Goal: Task Accomplishment & Management: Manage account settings

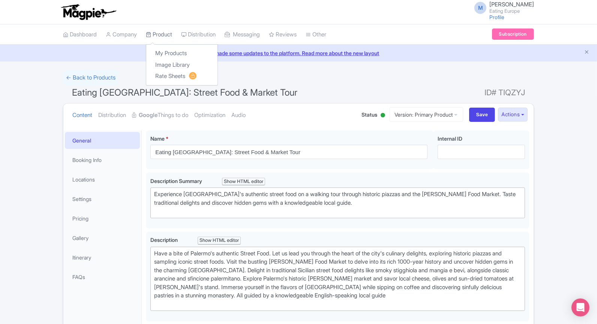
click at [150, 33] on icon at bounding box center [148, 34] width 5 height 5
click at [171, 52] on link "My Products" at bounding box center [181, 54] width 71 height 12
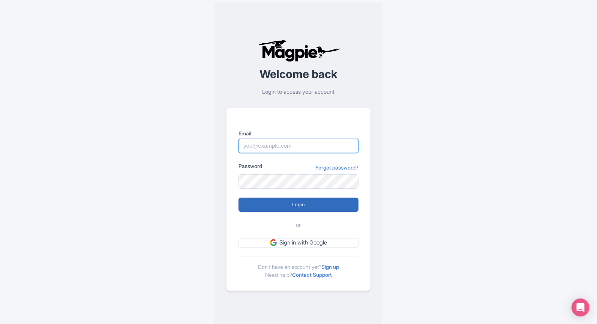
type input "[EMAIL_ADDRESS][DOMAIN_NAME]"
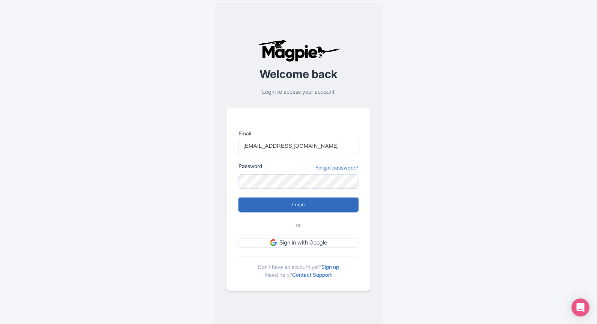
click at [314, 205] on input "Login" at bounding box center [298, 205] width 120 height 14
type input "Logging in..."
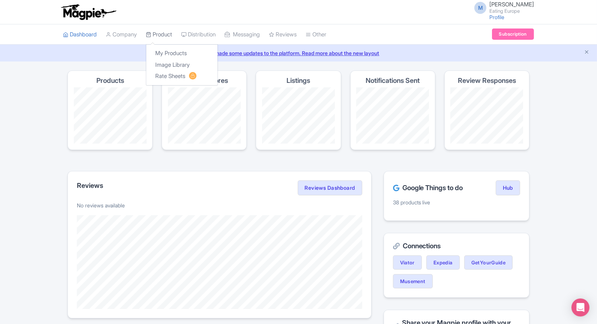
click at [157, 35] on link "Product" at bounding box center [159, 34] width 26 height 21
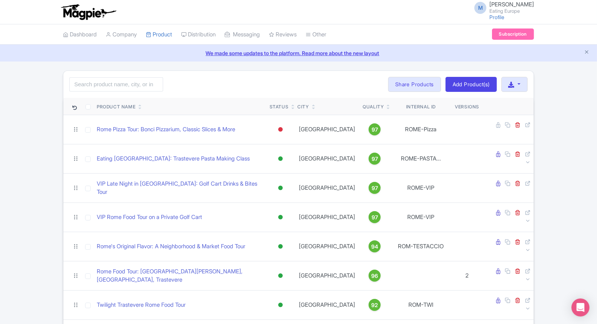
click at [211, 86] on div "Search Bulk Actions Delete Add to Collection Share Products Add to Collection C…" at bounding box center [298, 84] width 470 height 27
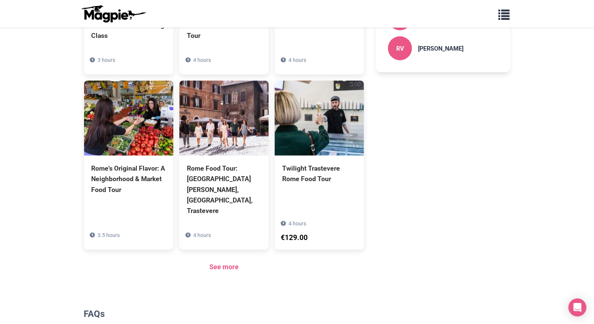
scroll to position [507, 0]
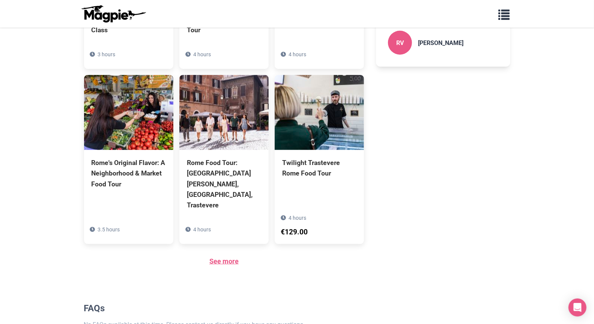
click at [220, 257] on link "See more" at bounding box center [223, 261] width 29 height 8
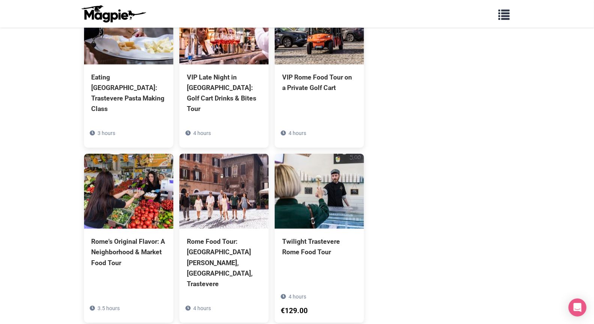
scroll to position [493, 0]
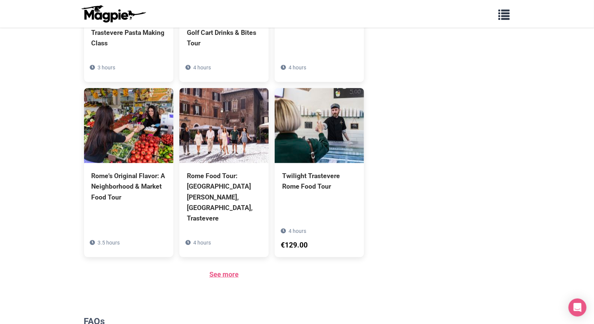
click at [224, 270] on link "See more" at bounding box center [223, 274] width 29 height 8
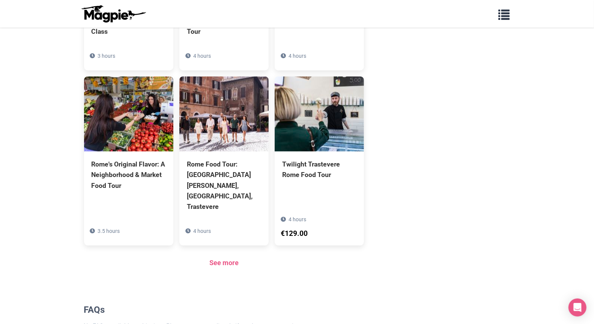
scroll to position [507, 0]
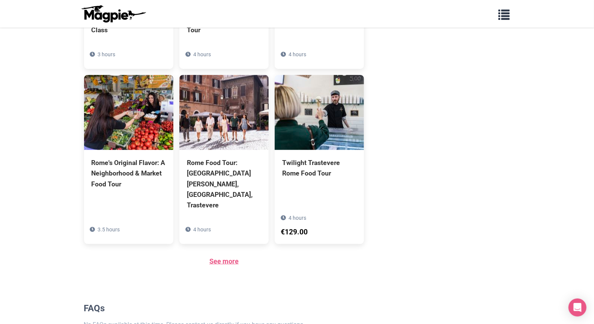
click at [224, 257] on link "See more" at bounding box center [223, 261] width 29 height 8
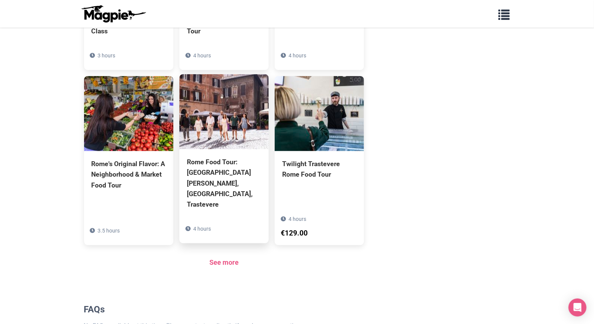
scroll to position [507, 0]
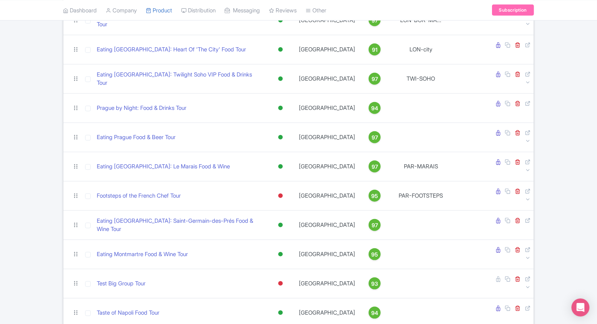
scroll to position [799, 0]
